Goal: Information Seeking & Learning: Learn about a topic

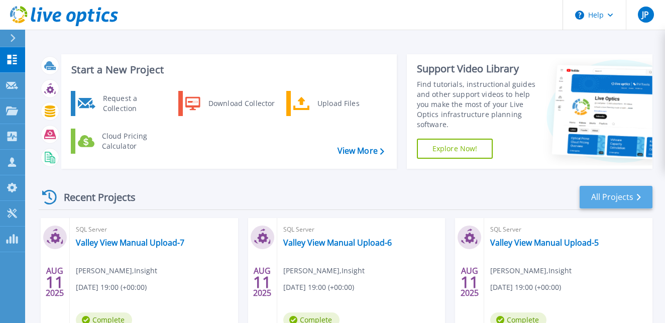
click at [601, 198] on link "All Projects" at bounding box center [615, 197] width 73 height 23
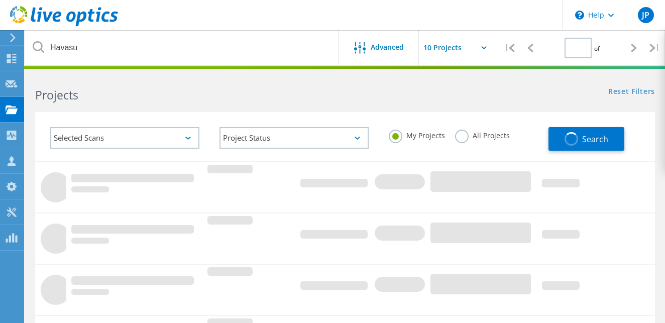
type input "1"
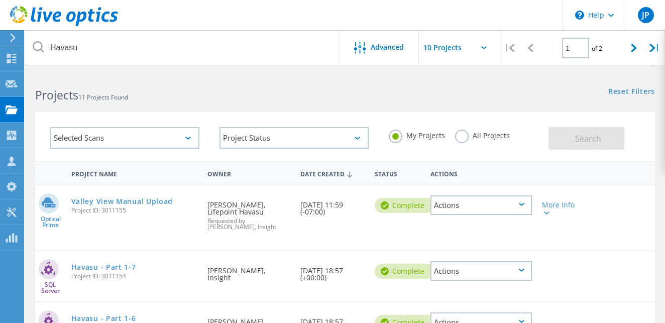
click at [191, 140] on div "Selected Scans" at bounding box center [124, 138] width 149 height 22
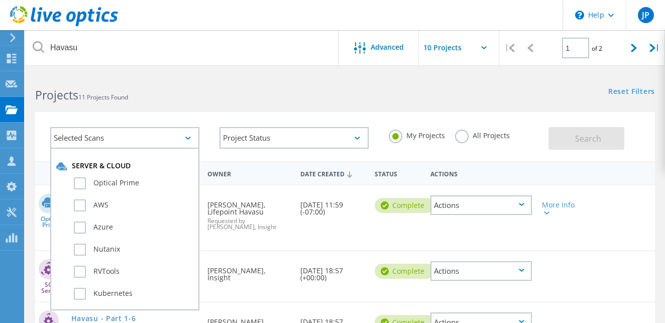
click at [190, 139] on icon at bounding box center [188, 138] width 6 height 3
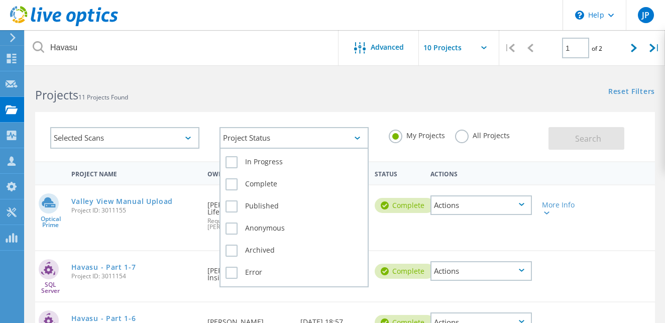
click at [359, 137] on icon at bounding box center [357, 138] width 6 height 3
click at [231, 250] on label "Archived" at bounding box center [293, 250] width 137 height 12
click at [0, 0] on input "Archived" at bounding box center [0, 0] width 0 height 0
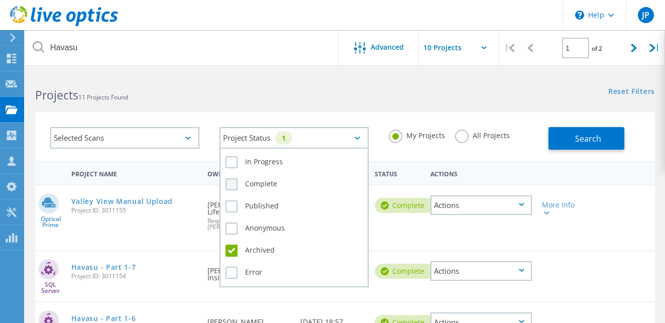
click at [231, 183] on label "Complete" at bounding box center [293, 184] width 137 height 12
click at [0, 0] on input "Complete" at bounding box center [0, 0] width 0 height 0
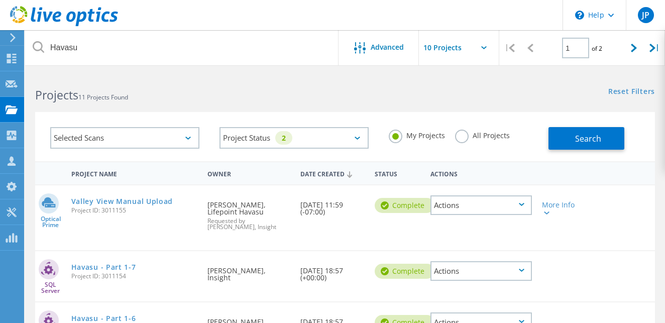
click at [236, 104] on div "Selected Scans Project Status 2 In Progress Complete Published Anonymous Archiv…" at bounding box center [345, 130] width 640 height 62
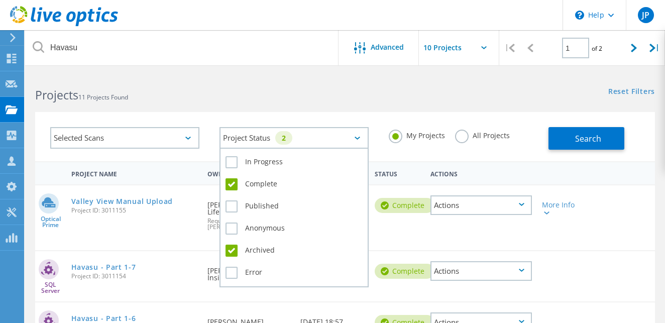
click at [360, 138] on icon at bounding box center [357, 138] width 6 height 3
click at [230, 204] on label "Published" at bounding box center [293, 206] width 137 height 12
click at [0, 0] on input "Published" at bounding box center [0, 0] width 0 height 0
click at [232, 223] on label "Anonymous" at bounding box center [293, 228] width 137 height 12
click at [0, 0] on input "Anonymous" at bounding box center [0, 0] width 0 height 0
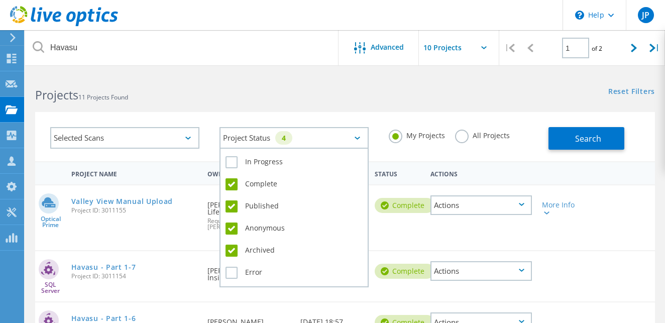
click at [231, 226] on label "Anonymous" at bounding box center [293, 228] width 137 height 12
click at [0, 0] on input "Anonymous" at bounding box center [0, 0] width 0 height 0
click at [230, 272] on label "Error" at bounding box center [293, 273] width 137 height 12
click at [0, 0] on input "Error" at bounding box center [0, 0] width 0 height 0
click at [230, 272] on label "Error" at bounding box center [293, 273] width 137 height 12
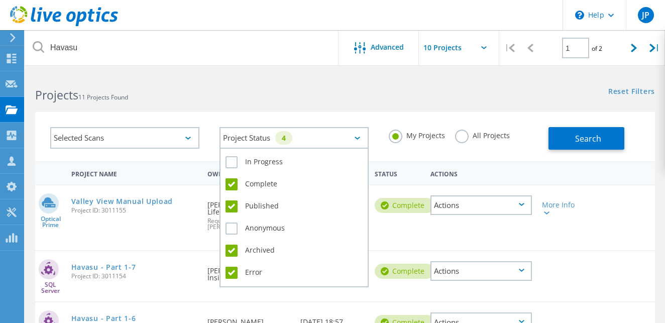
click at [0, 0] on input "Error" at bounding box center [0, 0] width 0 height 0
click at [230, 272] on label "Error" at bounding box center [293, 273] width 137 height 12
click at [0, 0] on input "Error" at bounding box center [0, 0] width 0 height 0
click at [233, 250] on label "Archived" at bounding box center [293, 250] width 137 height 12
click at [0, 0] on input "Archived" at bounding box center [0, 0] width 0 height 0
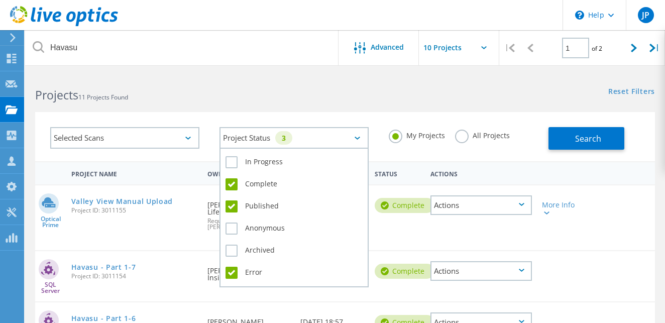
click at [232, 208] on label "Published" at bounding box center [293, 206] width 137 height 12
click at [0, 0] on input "Published" at bounding box center [0, 0] width 0 height 0
click at [232, 181] on label "Complete" at bounding box center [293, 184] width 137 height 12
click at [0, 0] on input "Complete" at bounding box center [0, 0] width 0 height 0
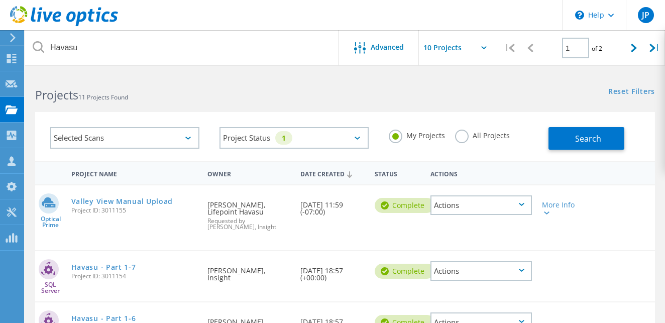
click at [191, 137] on div "Selected Scans" at bounding box center [124, 138] width 149 height 22
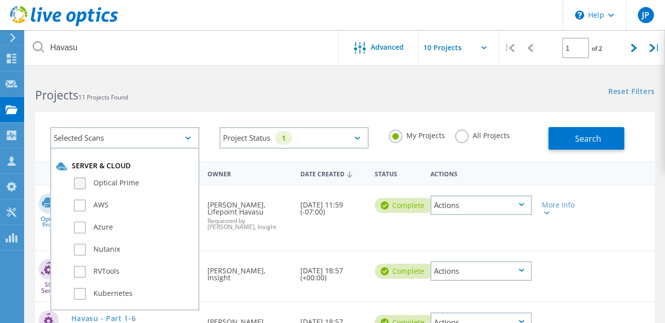
click at [81, 182] on label "Optical Prime" at bounding box center [133, 183] width 119 height 12
click at [0, 0] on input "Optical Prime" at bounding box center [0, 0] width 0 height 0
click at [80, 181] on label "Optical Prime" at bounding box center [133, 183] width 119 height 12
click at [0, 0] on input "Optical Prime" at bounding box center [0, 0] width 0 height 0
click at [585, 133] on span "Search" at bounding box center [588, 138] width 26 height 11
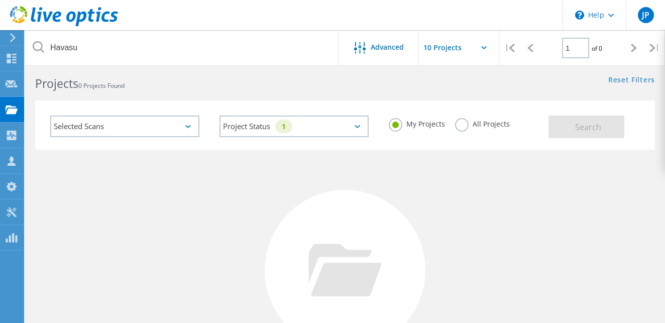
scroll to position [14, 0]
click at [188, 125] on icon at bounding box center [188, 124] width 6 height 3
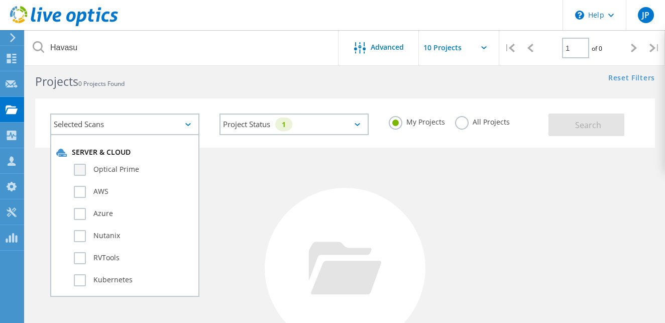
click at [108, 169] on label "Optical Prime" at bounding box center [133, 170] width 119 height 12
click at [0, 0] on input "Optical Prime" at bounding box center [0, 0] width 0 height 0
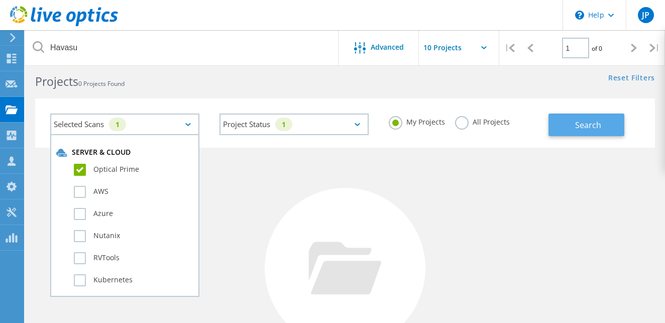
click at [571, 119] on button "Search" at bounding box center [586, 124] width 76 height 23
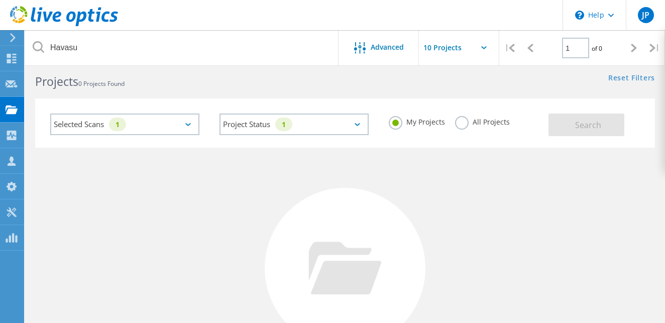
click at [462, 125] on label "All Projects" at bounding box center [482, 121] width 55 height 10
click at [0, 0] on input "All Projects" at bounding box center [0, 0] width 0 height 0
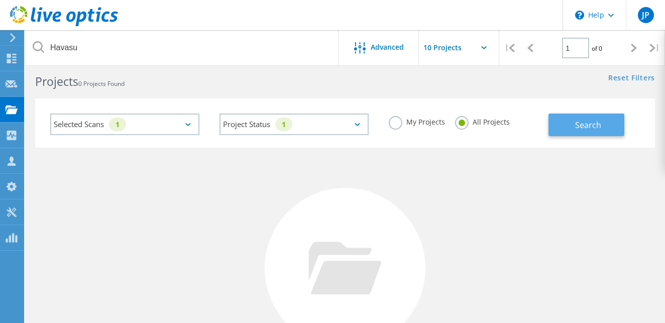
click at [579, 122] on span "Search" at bounding box center [588, 124] width 26 height 11
drag, startPoint x: 399, startPoint y: 121, endPoint x: 433, endPoint y: 121, distance: 34.6
click at [399, 121] on label "My Projects" at bounding box center [417, 121] width 56 height 10
click at [0, 0] on input "My Projects" at bounding box center [0, 0] width 0 height 0
click at [536, 119] on div "My Projects All Projects" at bounding box center [463, 121] width 169 height 37
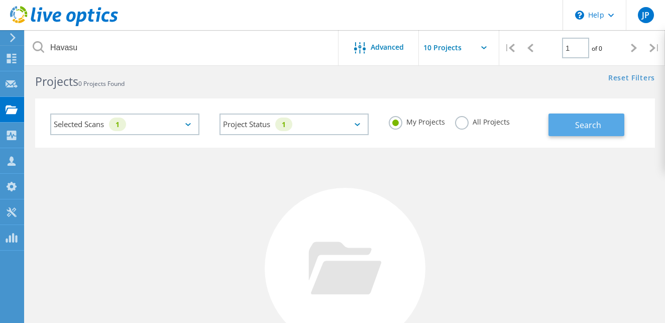
click at [573, 117] on button "Search" at bounding box center [586, 124] width 76 height 23
click at [453, 48] on input "text" at bounding box center [469, 47] width 100 height 35
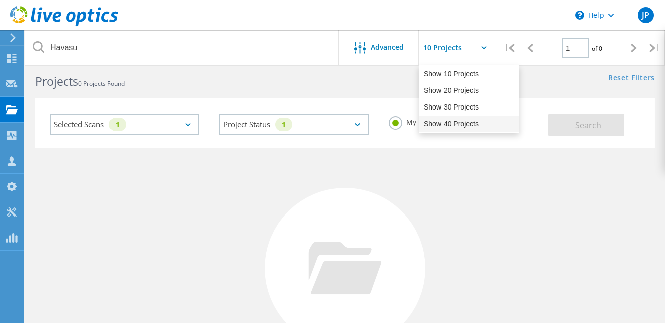
click at [463, 122] on div "Show 40 Projects" at bounding box center [468, 123] width 99 height 17
type input "Show 40 Projects"
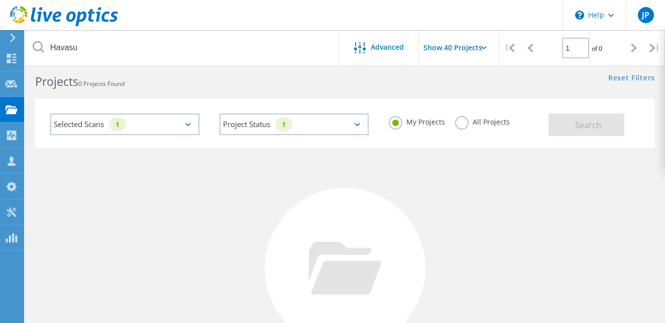
click at [172, 130] on div "Selected Scans 1" at bounding box center [124, 124] width 149 height 22
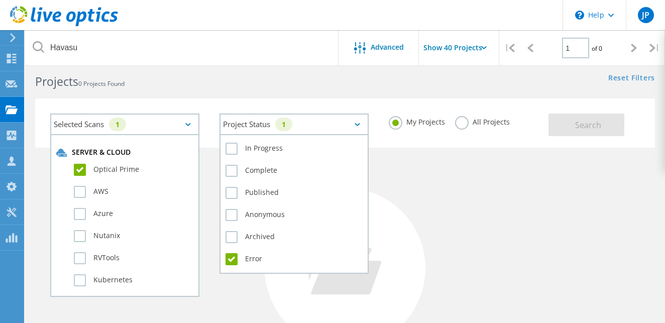
click at [356, 123] on icon at bounding box center [357, 124] width 6 height 3
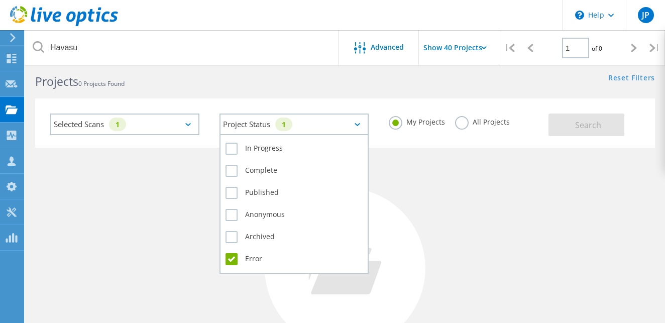
click at [229, 258] on label "Error" at bounding box center [293, 259] width 137 height 12
click at [0, 0] on input "Error" at bounding box center [0, 0] width 0 height 0
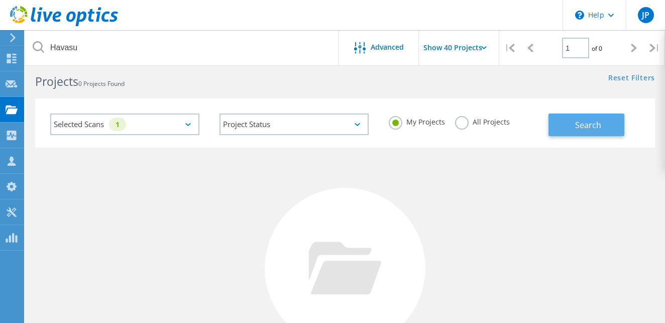
click at [582, 122] on span "Search" at bounding box center [588, 124] width 26 height 11
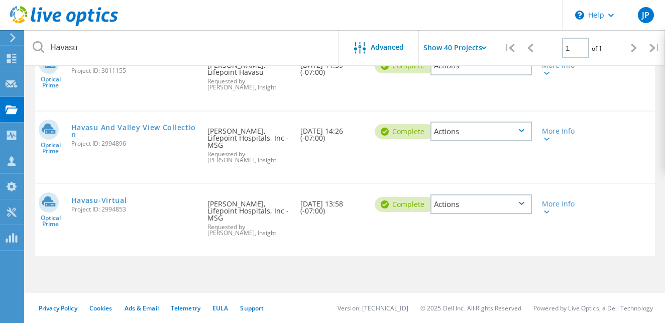
scroll to position [0, 0]
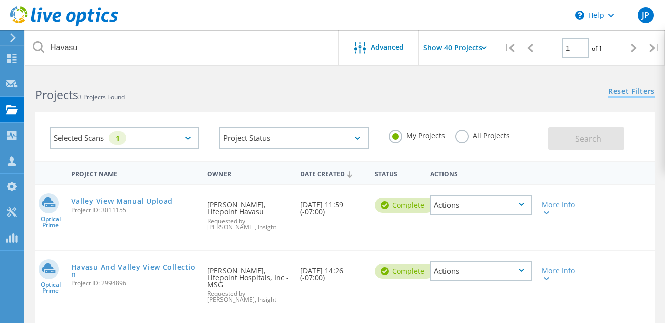
click at [619, 91] on link "Reset Filters" at bounding box center [631, 92] width 47 height 9
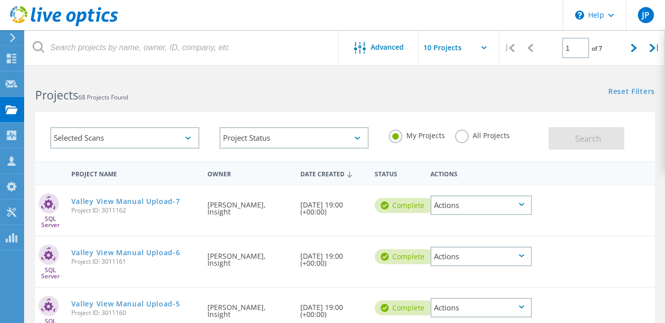
click at [453, 55] on input "text" at bounding box center [469, 47] width 100 height 35
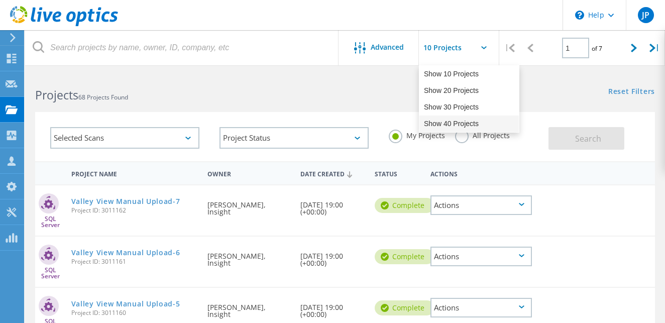
click at [453, 119] on div "Show 40 Projects" at bounding box center [468, 123] width 99 height 17
type input "Show 40 Projects"
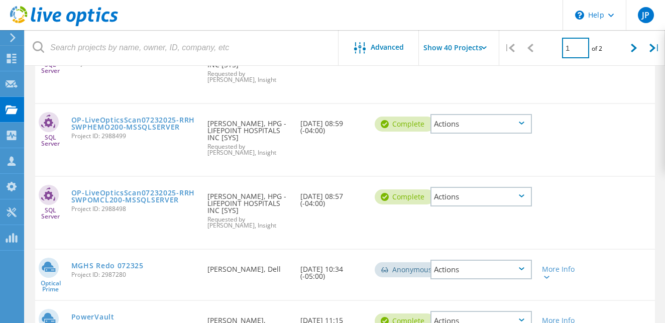
scroll to position [2340, 0]
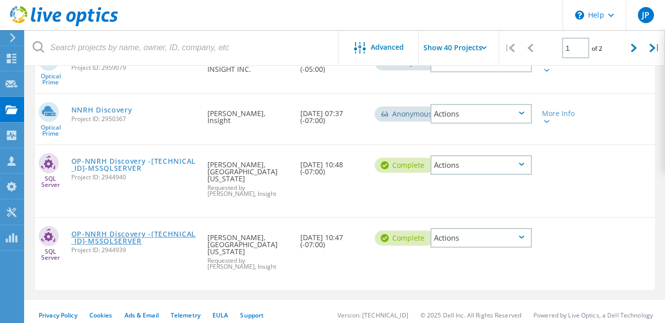
click at [121, 230] on link "OP-NNRH Discovery -10.174.152.60-MSSQLSERVER" at bounding box center [134, 237] width 126 height 14
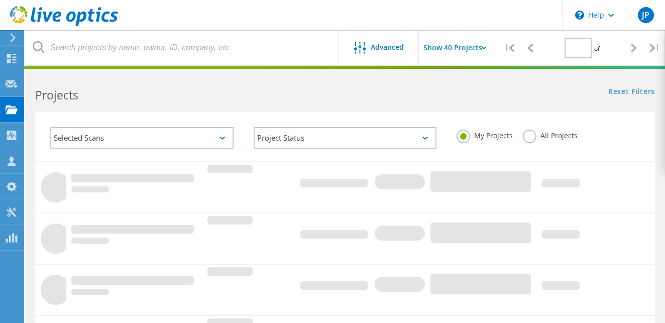
type input "1"
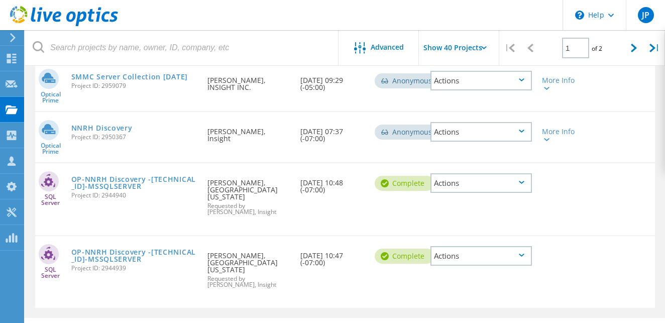
scroll to position [2319, 0]
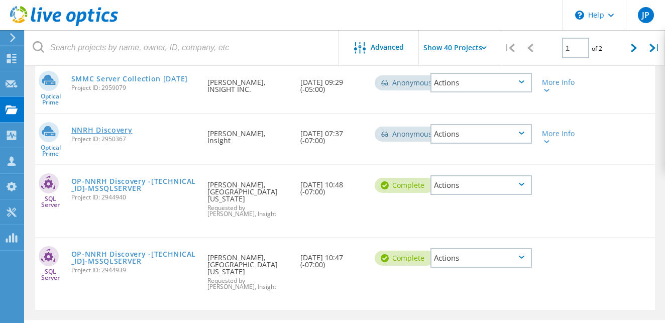
click at [106, 127] on link "NNRH Discovery" at bounding box center [101, 130] width 61 height 7
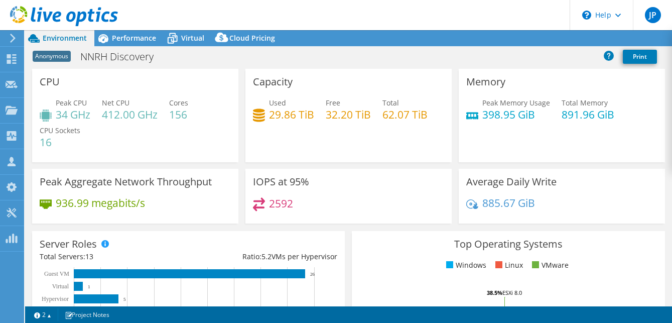
select select "USD"
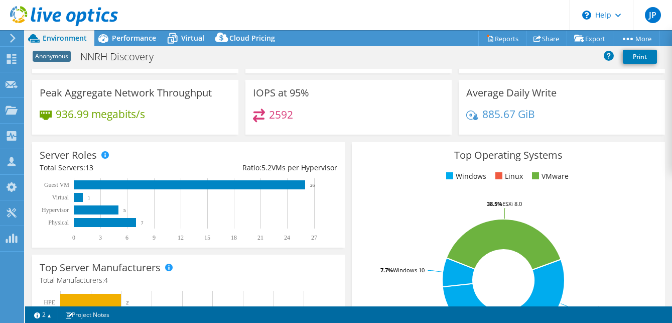
scroll to position [137, 0]
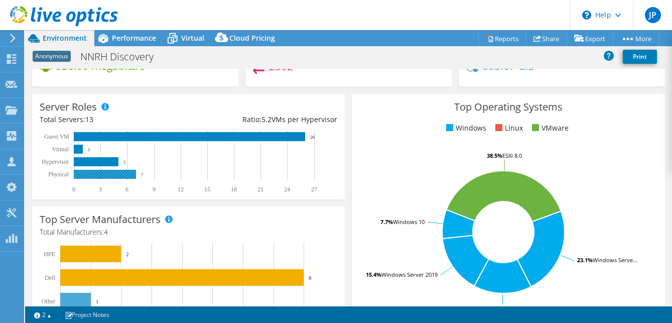
click at [113, 172] on rect at bounding box center [105, 174] width 62 height 9
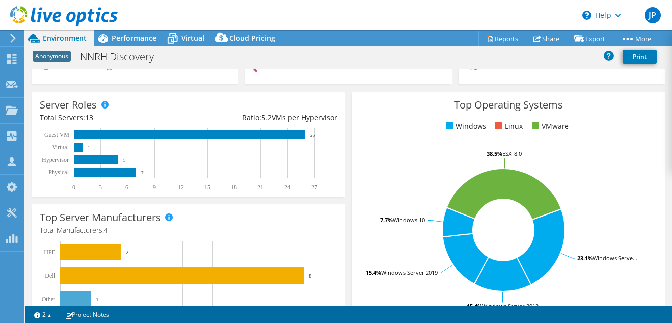
scroll to position [197, 0]
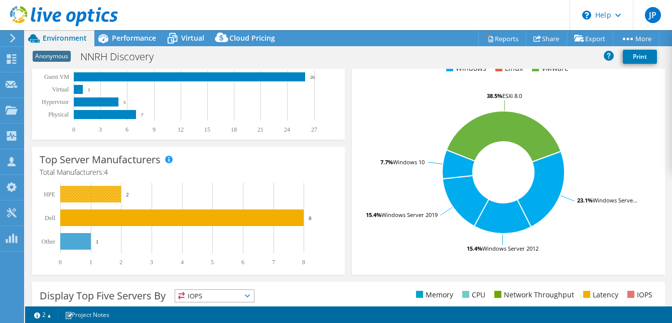
drag, startPoint x: 136, startPoint y: 195, endPoint x: 64, endPoint y: 196, distance: 71.8
click at [64, 196] on icon "0 1 2 3 4 5 6 7 8 Other Dell HPE 1 8 2" at bounding box center [184, 224] width 289 height 83
click at [95, 193] on rect at bounding box center [90, 194] width 61 height 17
click at [126, 193] on rect at bounding box center [184, 224] width 289 height 83
click at [135, 41] on span "Performance" at bounding box center [134, 38] width 44 height 10
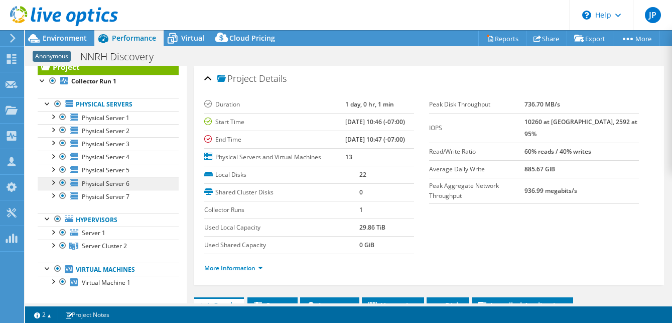
scroll to position [36, 0]
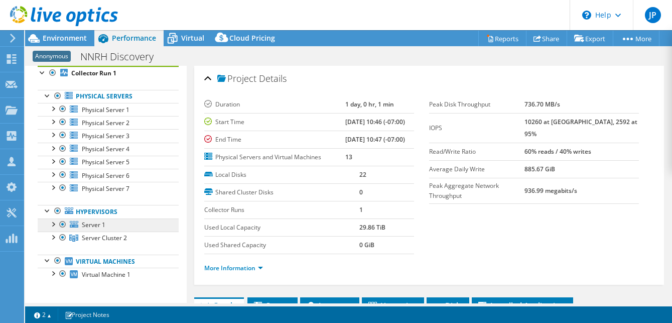
click at [116, 222] on link "Server 1" at bounding box center [108, 224] width 141 height 13
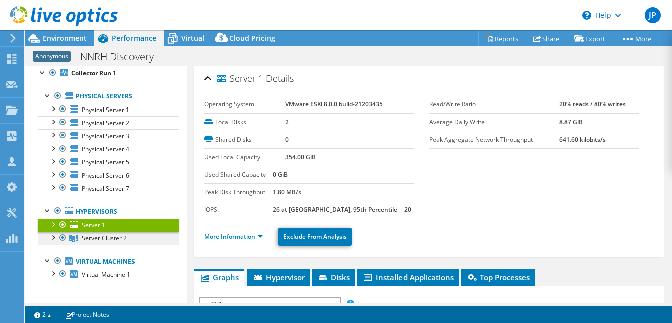
click at [122, 234] on span "Server Cluster 2" at bounding box center [104, 237] width 45 height 9
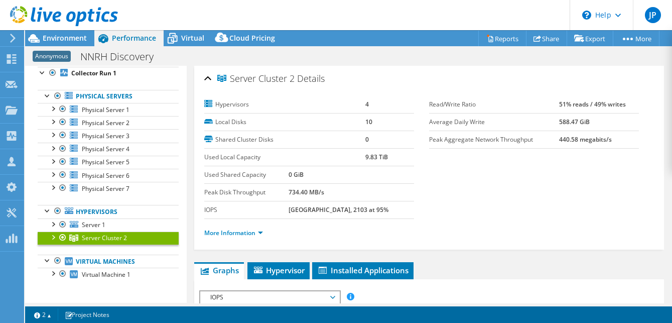
scroll to position [15, 0]
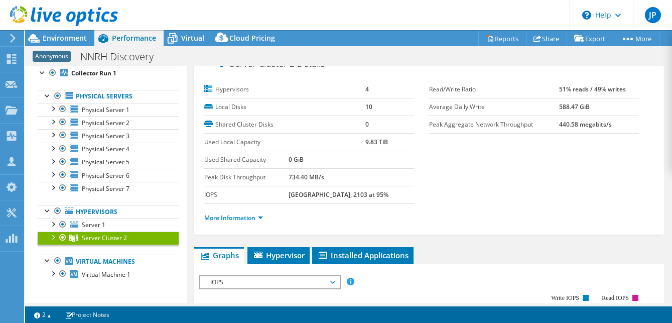
click at [244, 211] on ul "More Information" at bounding box center [429, 217] width 450 height 14
click at [247, 216] on link "More Information" at bounding box center [233, 217] width 59 height 9
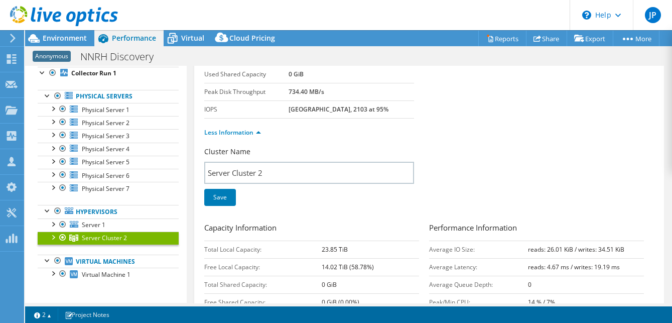
scroll to position [102, 0]
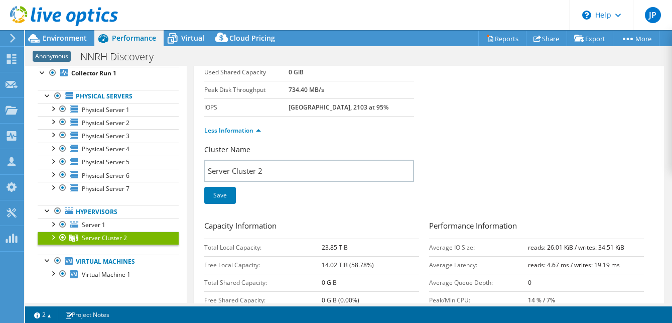
click at [54, 236] on div at bounding box center [53, 236] width 10 height 10
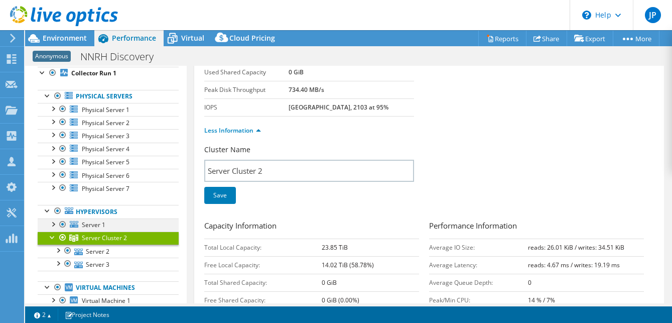
click at [50, 223] on div at bounding box center [53, 223] width 10 height 10
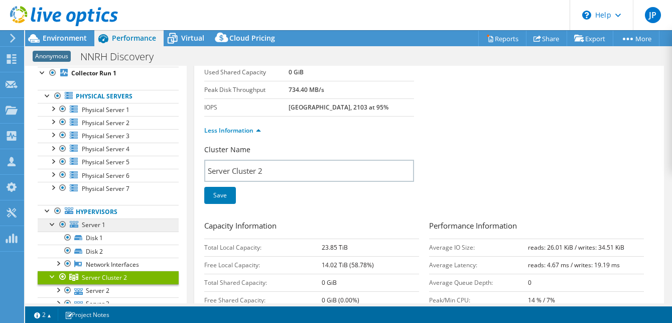
click at [82, 225] on span "Server 1" at bounding box center [94, 224] width 24 height 9
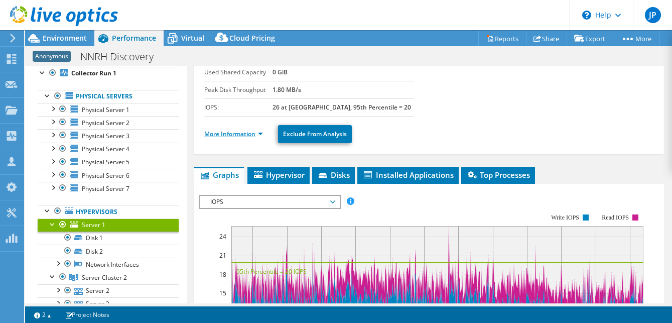
click at [252, 133] on link "More Information" at bounding box center [233, 134] width 59 height 9
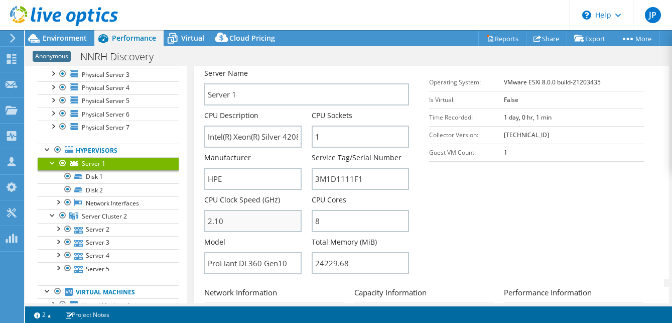
scroll to position [52, 0]
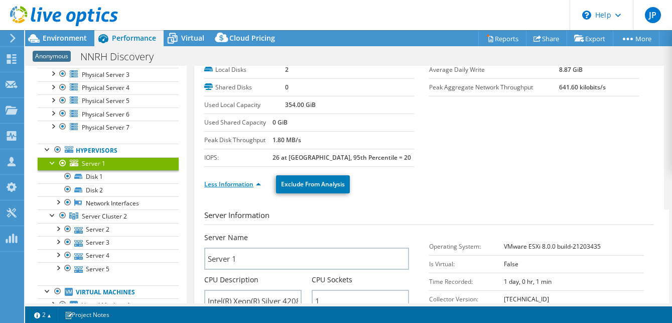
click at [231, 184] on link "Less Information" at bounding box center [232, 184] width 57 height 9
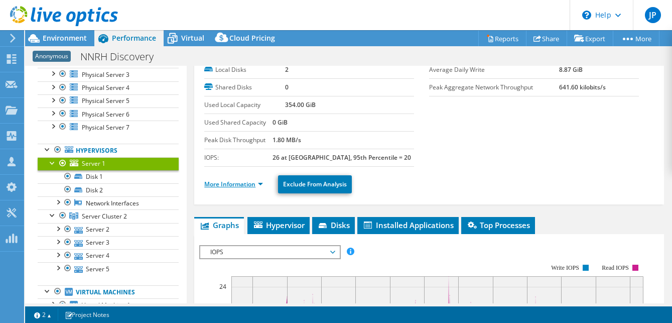
click at [248, 181] on link "More Information" at bounding box center [233, 184] width 59 height 9
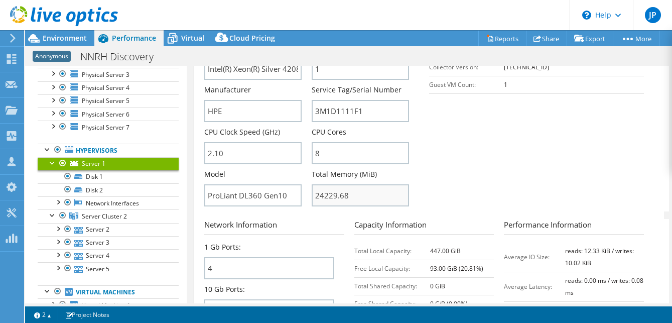
scroll to position [286, 0]
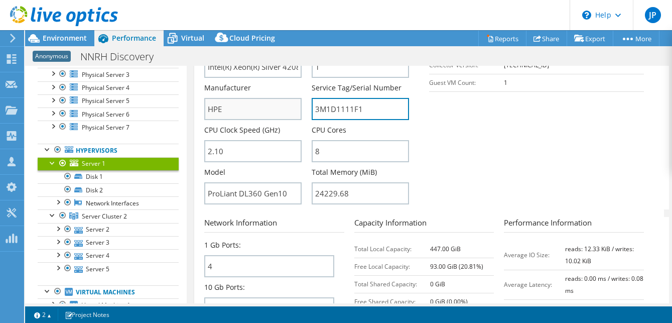
drag, startPoint x: 376, startPoint y: 113, endPoint x: 276, endPoint y: 109, distance: 100.0
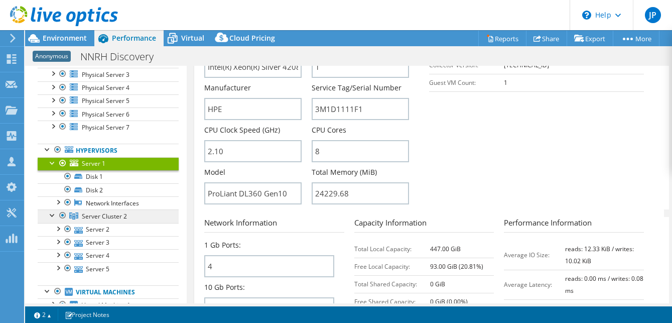
click at [112, 217] on span "Server Cluster 2" at bounding box center [104, 216] width 45 height 9
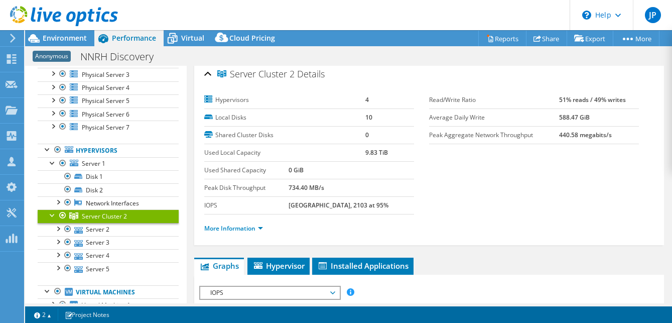
scroll to position [0, 0]
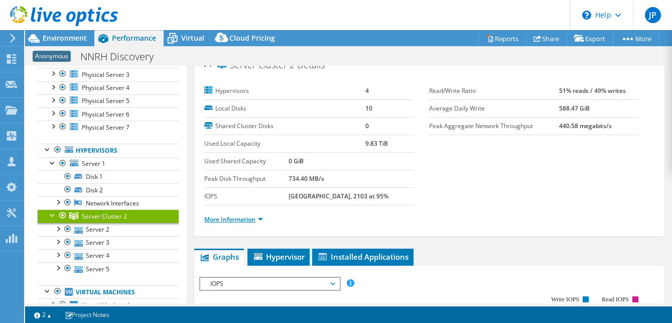
click at [239, 216] on link "More Information" at bounding box center [233, 219] width 59 height 9
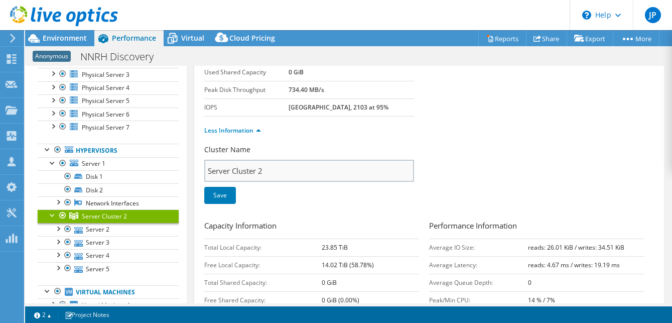
scroll to position [6, 0]
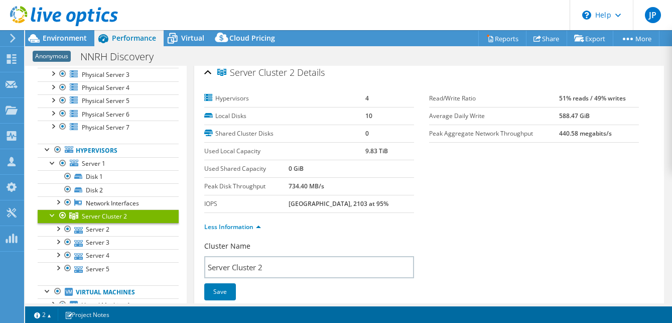
click at [115, 215] on span "Server Cluster 2" at bounding box center [104, 216] width 45 height 9
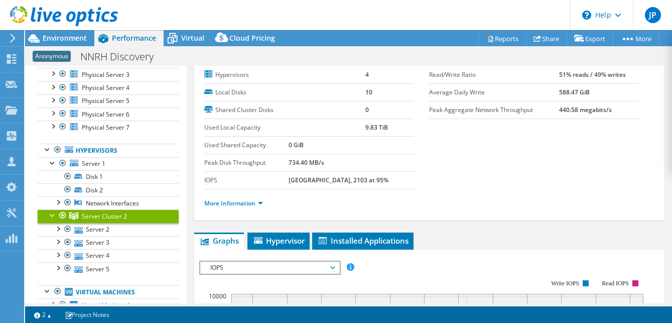
scroll to position [0, 0]
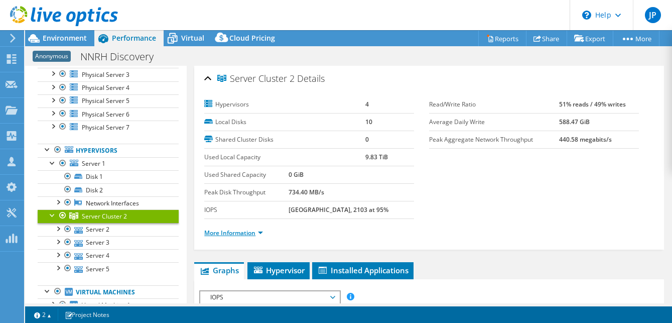
click at [233, 231] on link "More Information" at bounding box center [233, 232] width 59 height 9
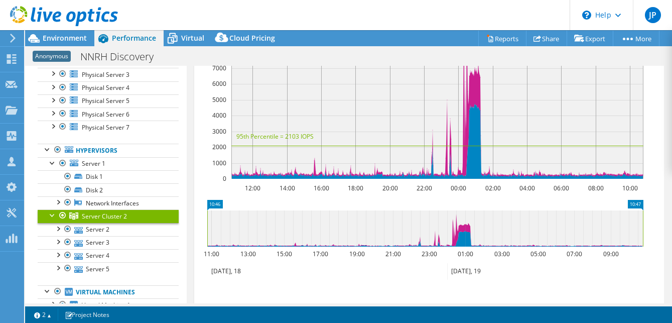
scroll to position [756, 0]
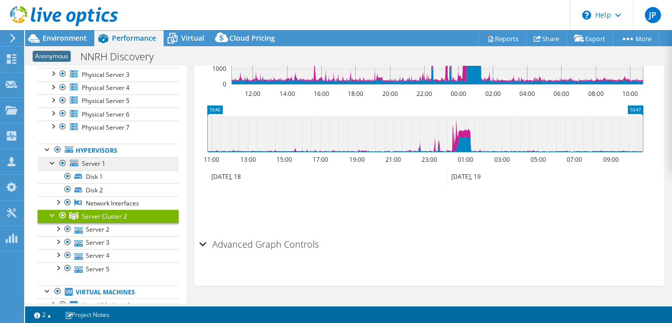
click at [95, 164] on span "Server 1" at bounding box center [94, 163] width 24 height 9
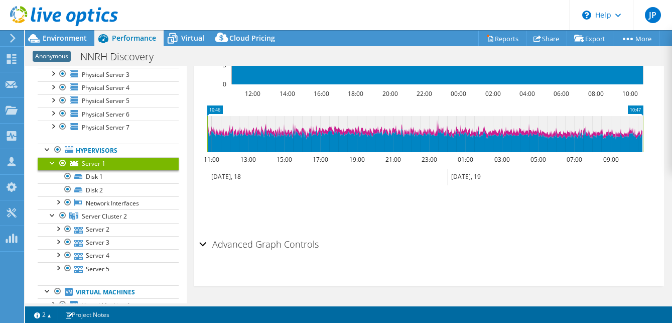
scroll to position [0, 0]
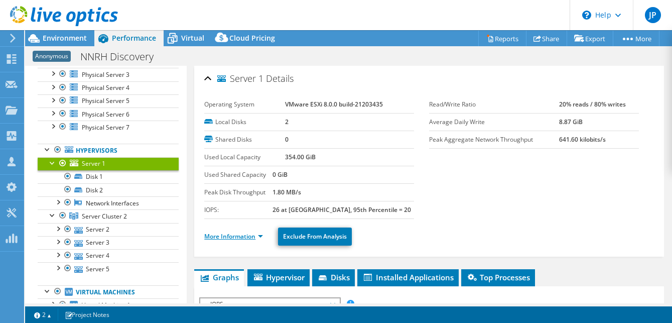
click at [234, 236] on link "More Information" at bounding box center [233, 236] width 59 height 9
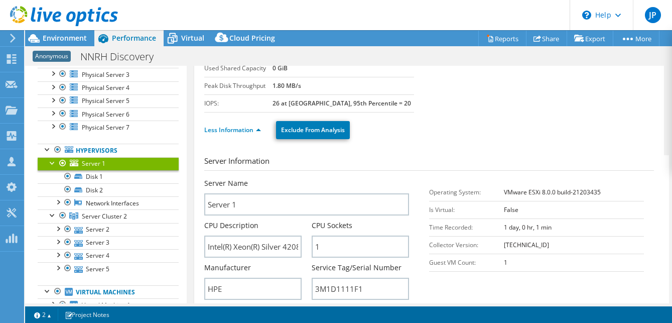
scroll to position [122, 0]
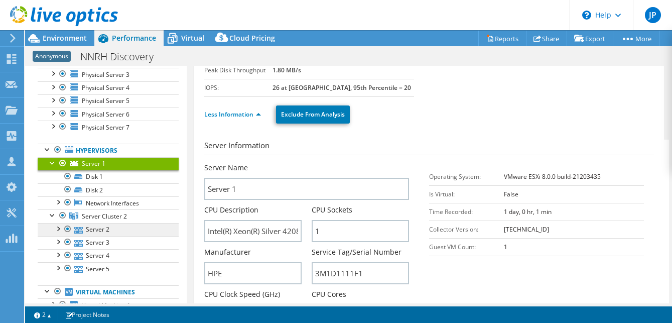
click at [101, 227] on link "Server 2" at bounding box center [108, 229] width 141 height 13
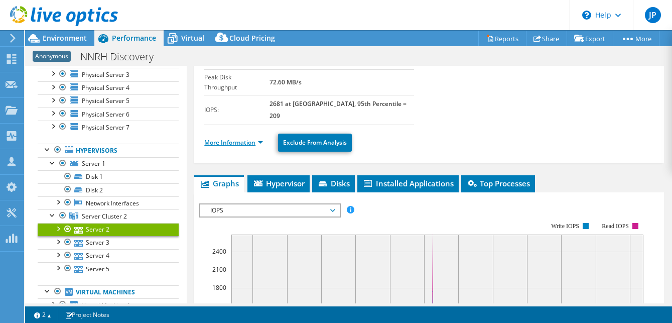
click at [229, 138] on link "More Information" at bounding box center [233, 142] width 59 height 9
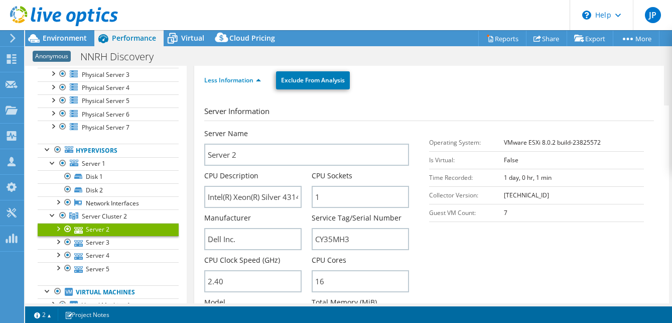
scroll to position [247, 0]
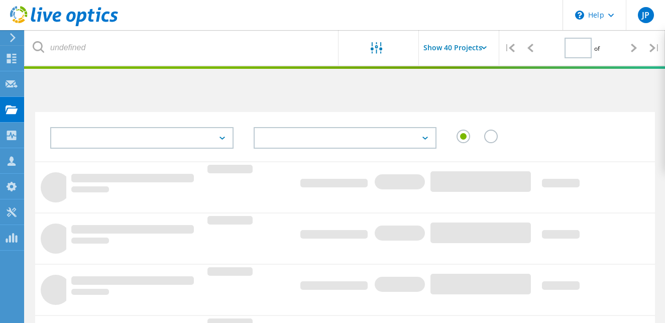
scroll to position [391, 0]
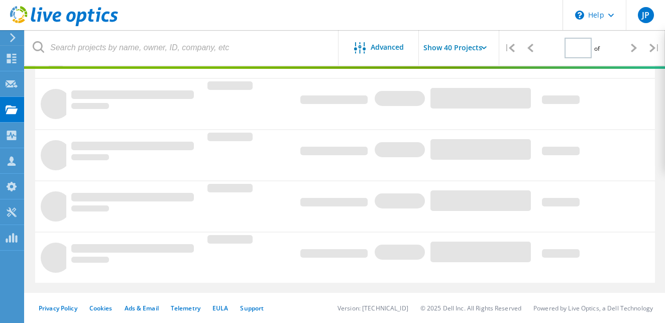
type input "1"
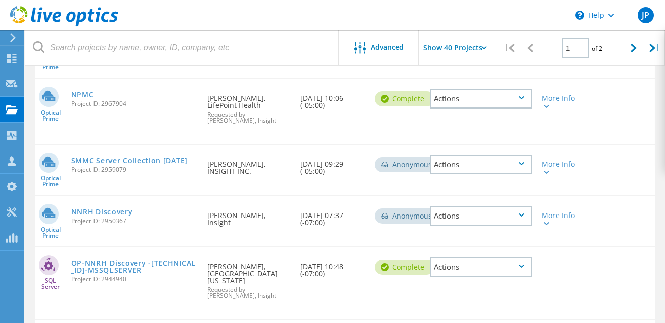
scroll to position [2230, 0]
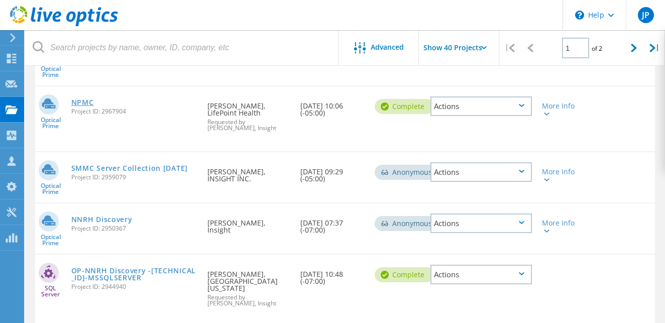
click at [88, 99] on link "NPMC" at bounding box center [82, 102] width 23 height 7
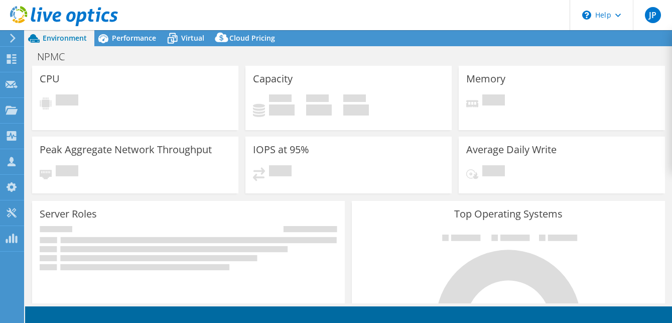
select select "USD"
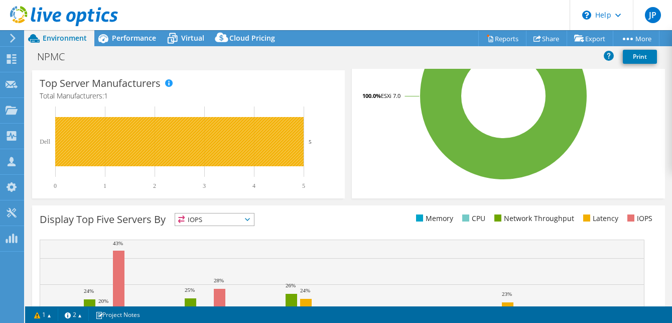
scroll to position [164, 0]
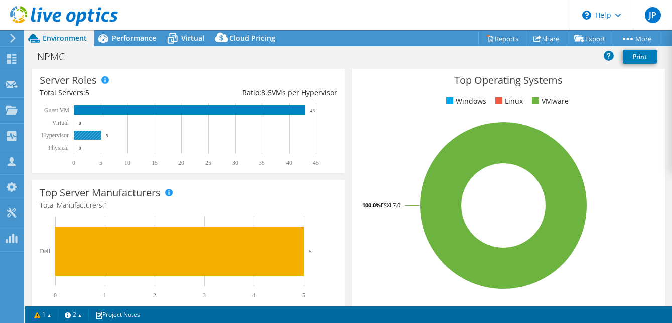
click at [92, 133] on rect at bounding box center [87, 135] width 27 height 9
click at [133, 37] on span "Performance" at bounding box center [134, 38] width 44 height 10
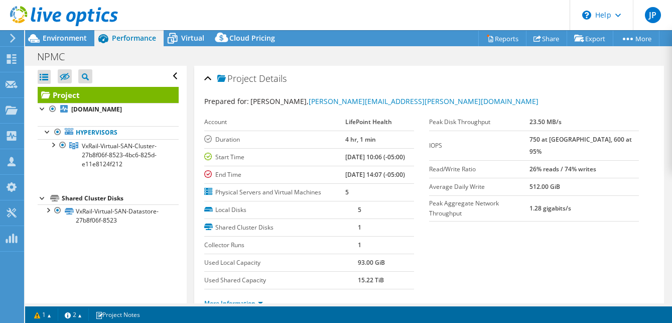
scroll to position [0, 0]
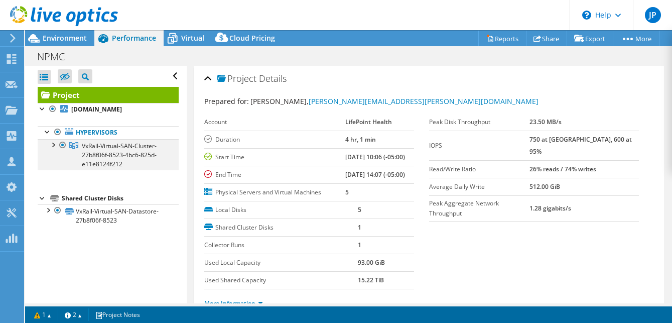
click at [53, 149] on div at bounding box center [53, 144] width 10 height 10
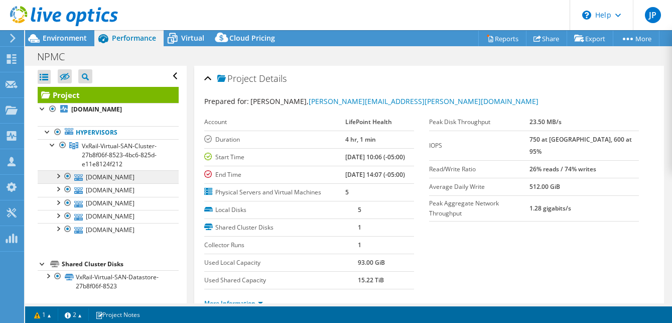
click at [96, 183] on link "[DOMAIN_NAME]" at bounding box center [108, 176] width 141 height 13
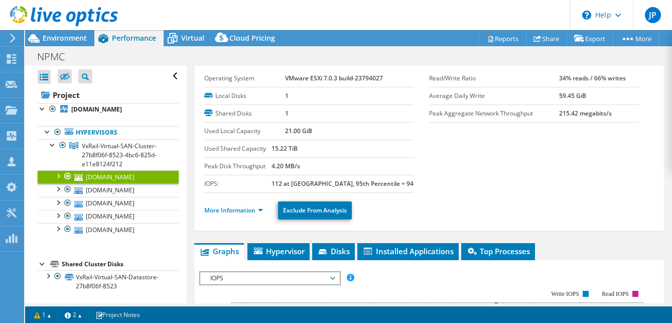
scroll to position [56, 0]
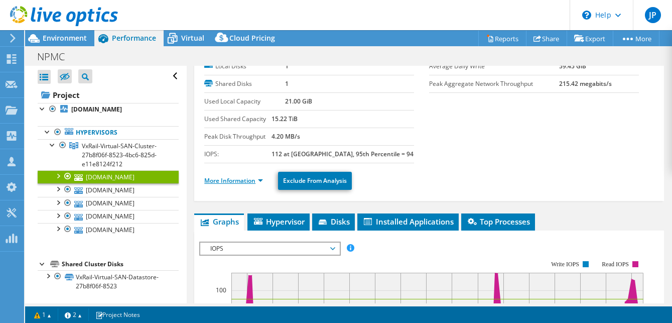
click at [249, 178] on link "More Information" at bounding box center [233, 180] width 59 height 9
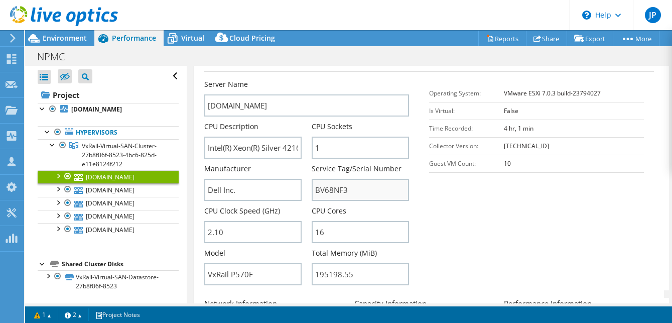
scroll to position [225, 0]
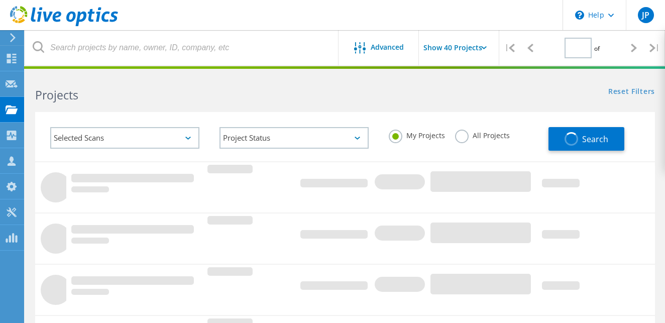
type input "1"
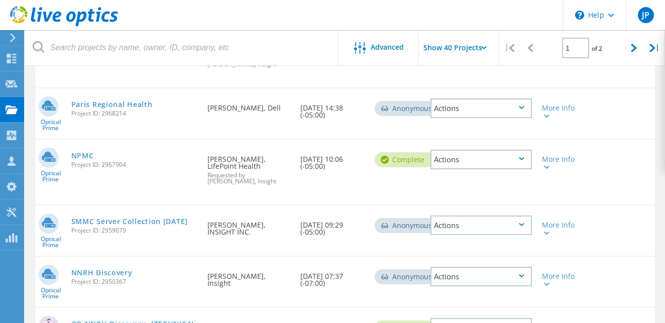
scroll to position [2175, 0]
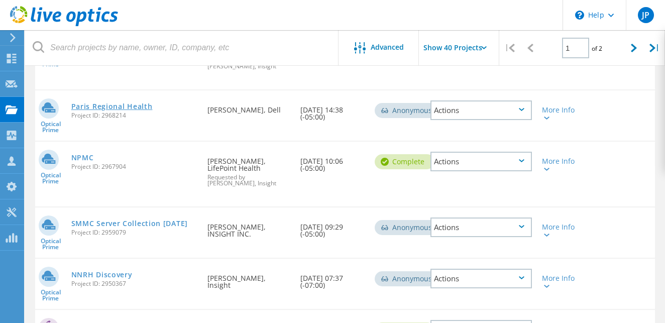
click at [142, 103] on link "Paris Regional Health" at bounding box center [111, 106] width 81 height 7
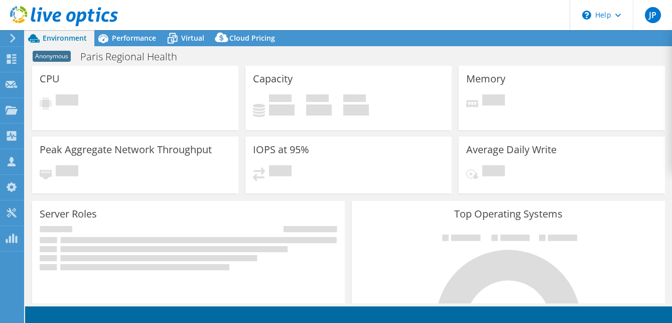
select select "USD"
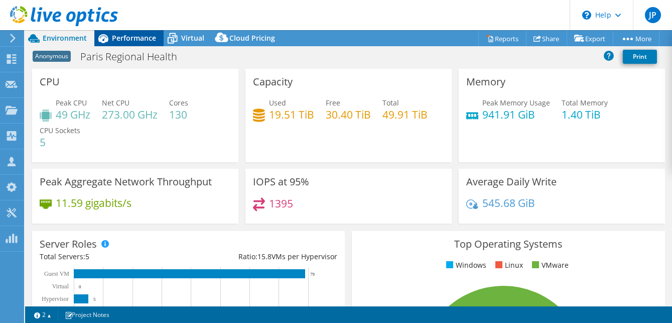
click at [130, 38] on span "Performance" at bounding box center [134, 38] width 44 height 10
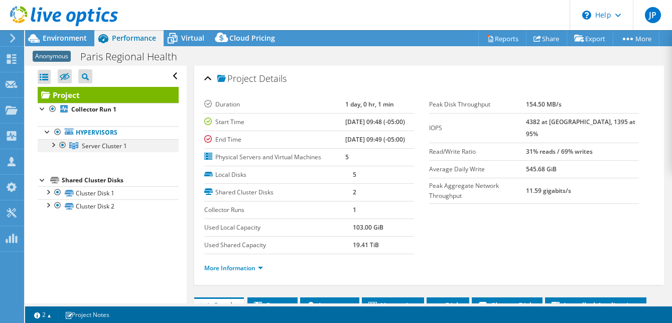
click at [52, 144] on div at bounding box center [53, 144] width 10 height 10
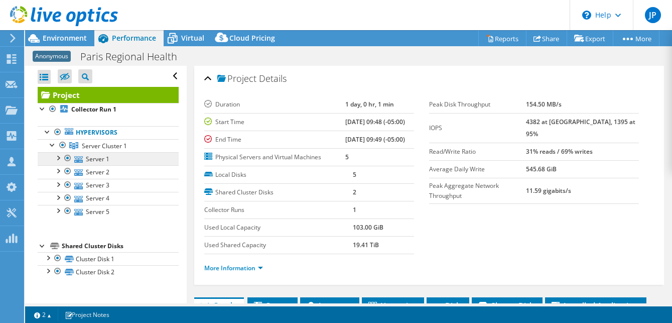
click at [94, 157] on link "Server 1" at bounding box center [108, 158] width 141 height 13
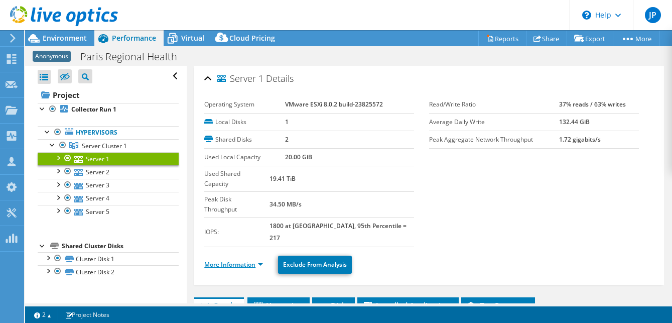
click at [236, 260] on link "More Information" at bounding box center [233, 264] width 59 height 9
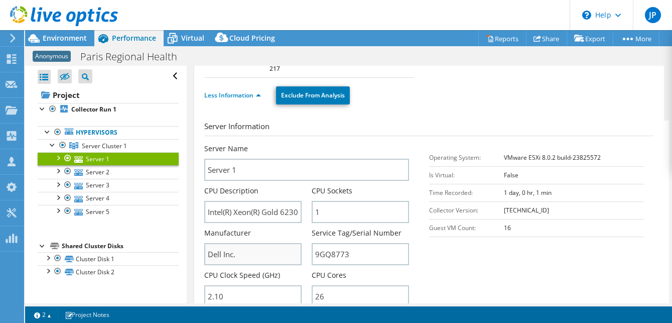
scroll to position [186, 0]
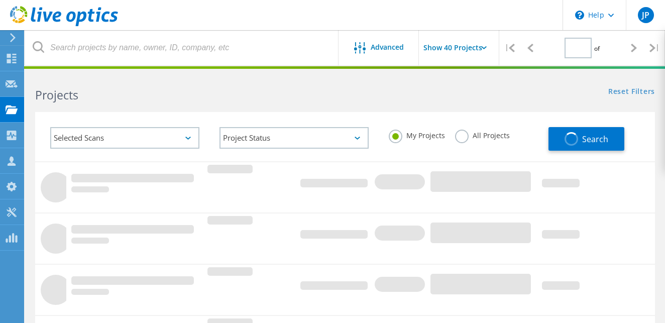
type input "1"
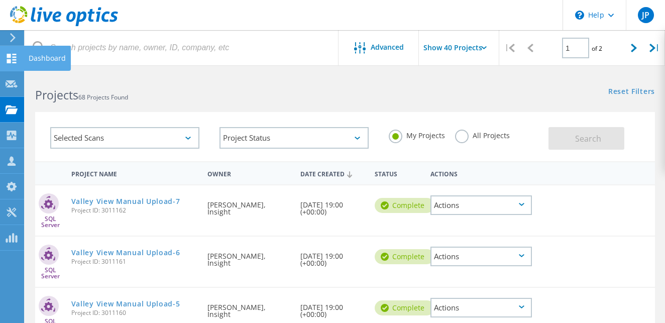
click at [12, 57] on icon at bounding box center [12, 59] width 12 height 10
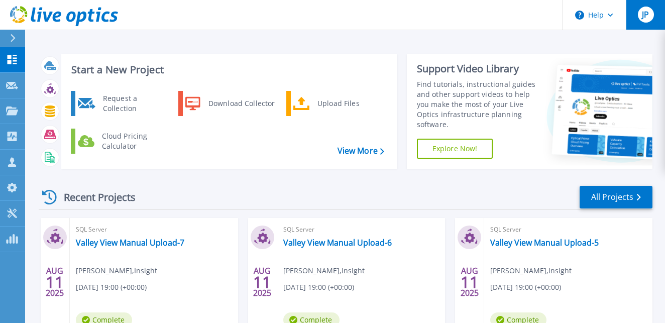
click at [642, 14] on span "JP" at bounding box center [645, 15] width 7 height 8
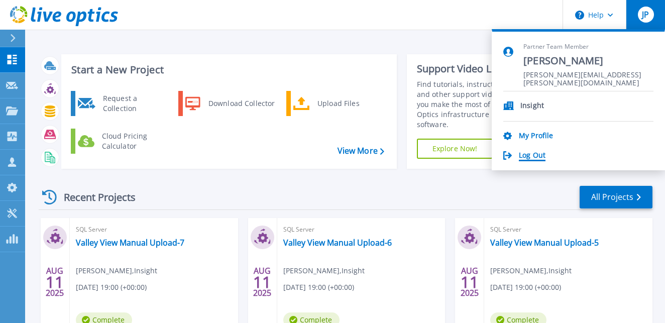
click at [537, 153] on link "Log Out" at bounding box center [532, 156] width 27 height 10
